Goal: Task Accomplishment & Management: Manage account settings

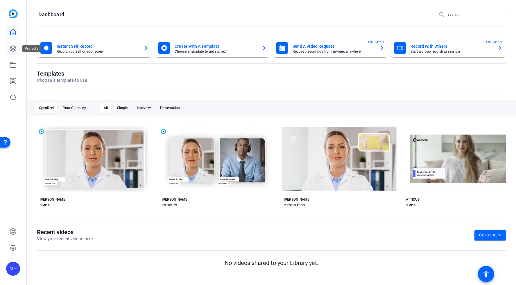
click at [15, 48] on icon at bounding box center [13, 49] width 6 height 6
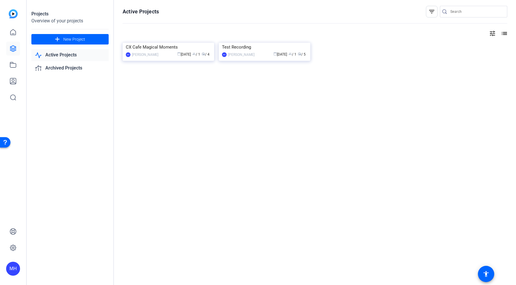
click at [85, 57] on link "Active Projects" at bounding box center [69, 55] width 77 height 12
click at [66, 69] on link "Archived Projects" at bounding box center [69, 68] width 77 height 12
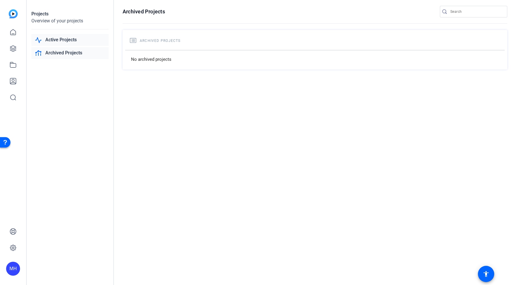
click at [63, 39] on link "Active Projects" at bounding box center [69, 40] width 77 height 12
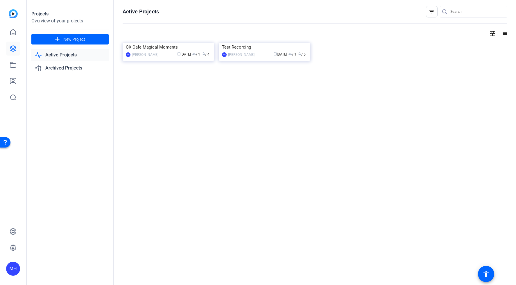
click at [144, 52] on div "[PERSON_NAME]" at bounding box center [145, 55] width 26 height 6
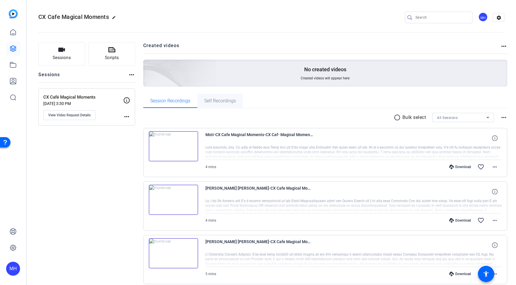
click at [221, 106] on span "Self Recordings" at bounding box center [220, 101] width 32 height 14
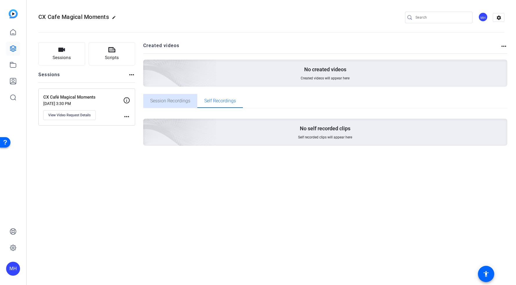
click at [172, 103] on span "Session Recordings" at bounding box center [170, 101] width 40 height 5
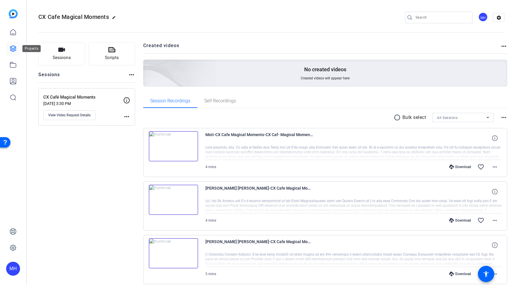
click at [11, 48] on icon at bounding box center [13, 48] width 7 height 7
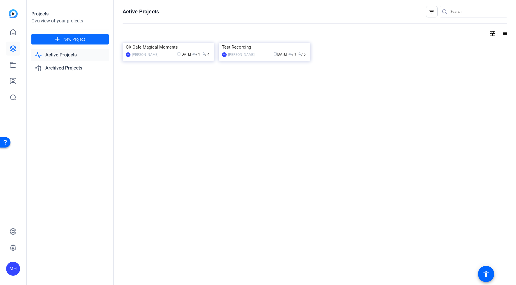
click at [65, 41] on span "New Project" at bounding box center [74, 39] width 22 height 6
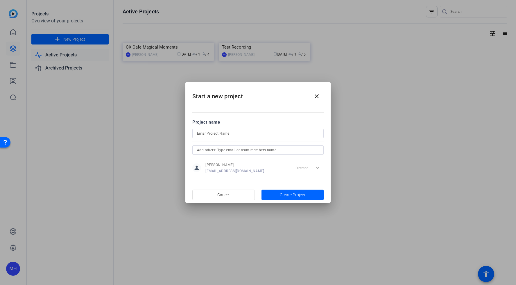
click at [319, 167] on div "Director expand_more" at bounding box center [308, 168] width 31 height 10
click at [238, 151] on input "text" at bounding box center [258, 150] width 122 height 7
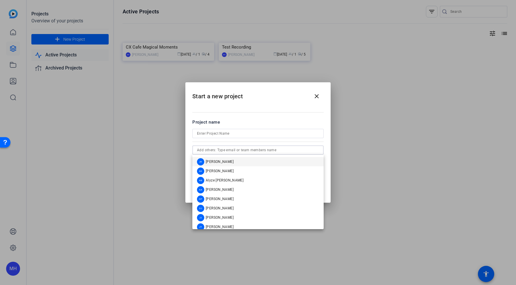
click at [230, 133] on input at bounding box center [258, 133] width 122 height 7
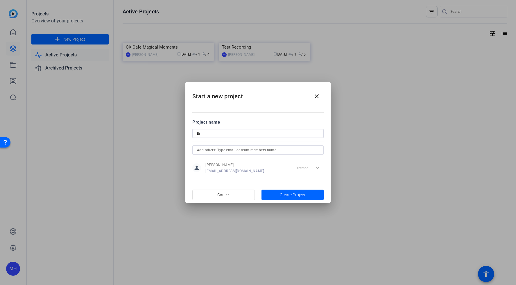
type input "B"
click at [213, 134] on input "SponCon Videos" at bounding box center [258, 133] width 122 height 7
type input "SponCon Brand Ambassador Videos"
click at [263, 123] on div "Project name" at bounding box center [257, 122] width 131 height 6
click at [251, 151] on input "text" at bounding box center [258, 150] width 122 height 7
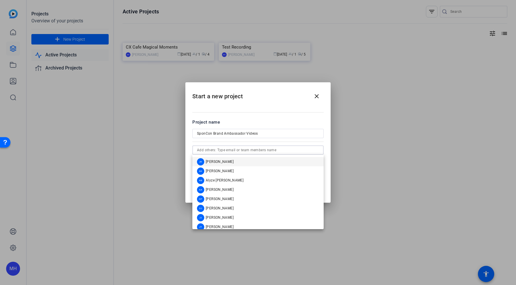
click at [274, 113] on mat-dialog-content "Project name SponCon Brand Ambassador Videos person [PERSON_NAME] [PERSON_NAME]…" at bounding box center [257, 146] width 145 height 81
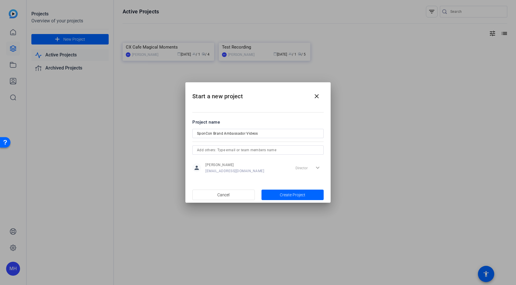
click at [276, 152] on input "text" at bounding box center [258, 150] width 122 height 7
type input "k"
type input "m"
type input "o"
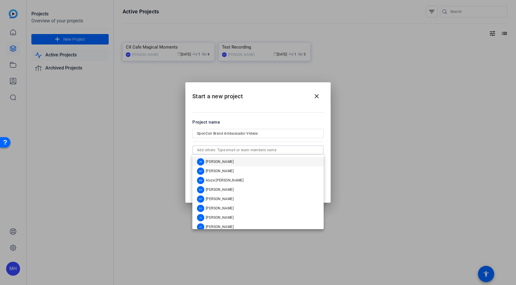
click at [279, 111] on mat-dialog-content "Project name SponCon Brand Ambassador Videos person [PERSON_NAME] [PERSON_NAME]…" at bounding box center [257, 146] width 145 height 81
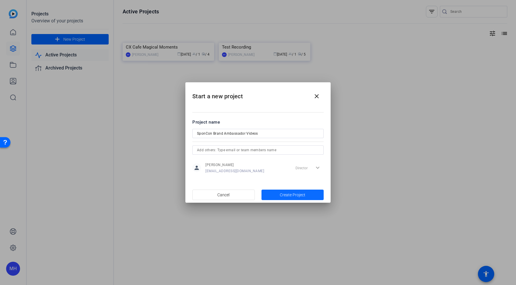
click at [290, 194] on span "Create Project" at bounding box center [293, 195] width 26 height 6
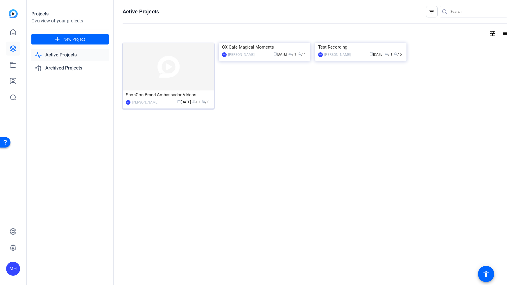
click at [183, 97] on div "SponCon Brand Ambassador Videos" at bounding box center [168, 94] width 85 height 9
